Goal: Navigation & Orientation: Find specific page/section

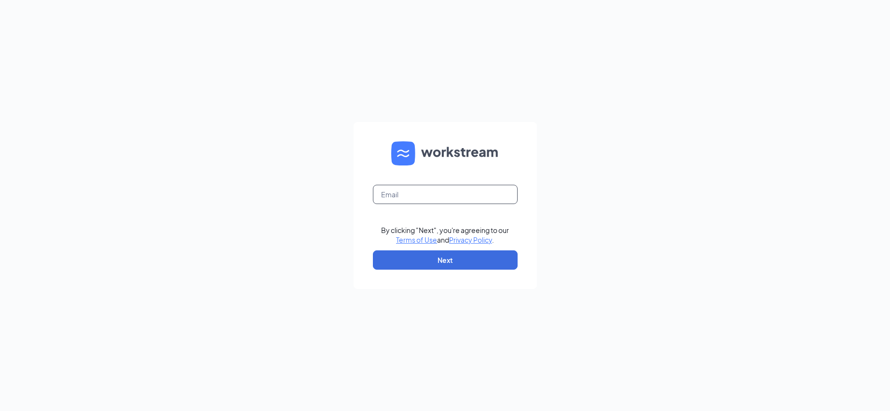
click at [393, 197] on input "text" at bounding box center [445, 194] width 145 height 19
type input "[EMAIL_ADDRESS][PERSON_NAME][DOMAIN_NAME]"
click at [419, 256] on button "Next" at bounding box center [445, 259] width 145 height 19
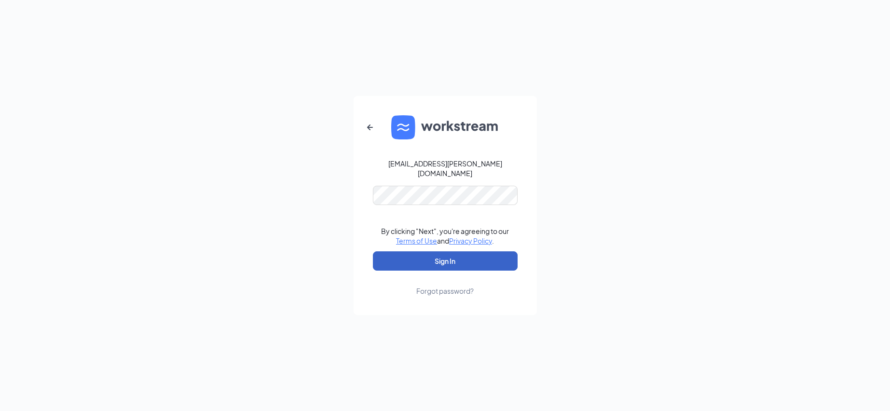
click at [427, 260] on button "Sign In" at bounding box center [445, 260] width 145 height 19
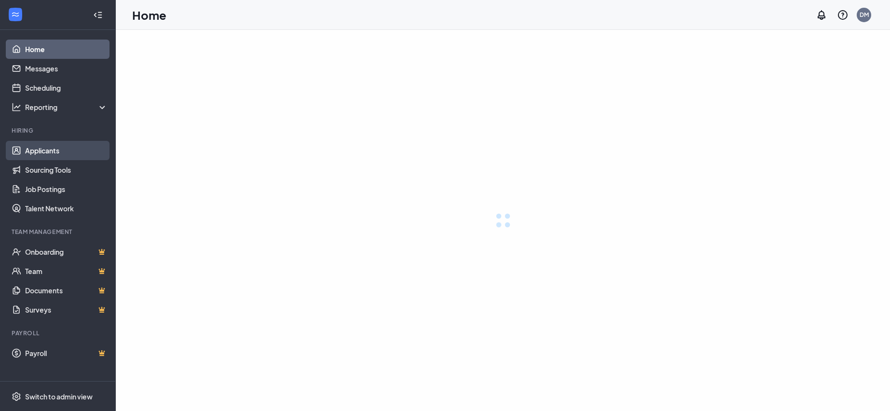
click at [59, 155] on link "Applicants" at bounding box center [66, 150] width 83 height 19
